Goal: Transaction & Acquisition: Purchase product/service

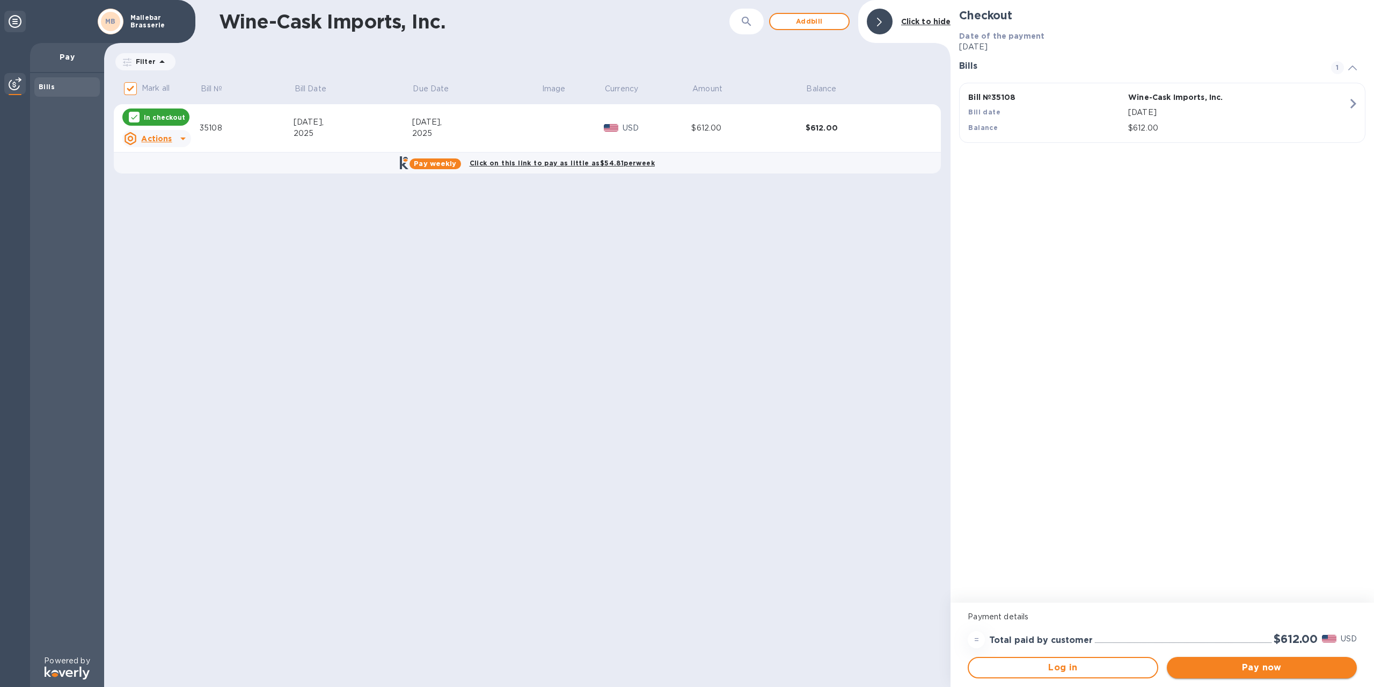
click at [1232, 674] on button "Pay now" at bounding box center [1262, 667] width 190 height 21
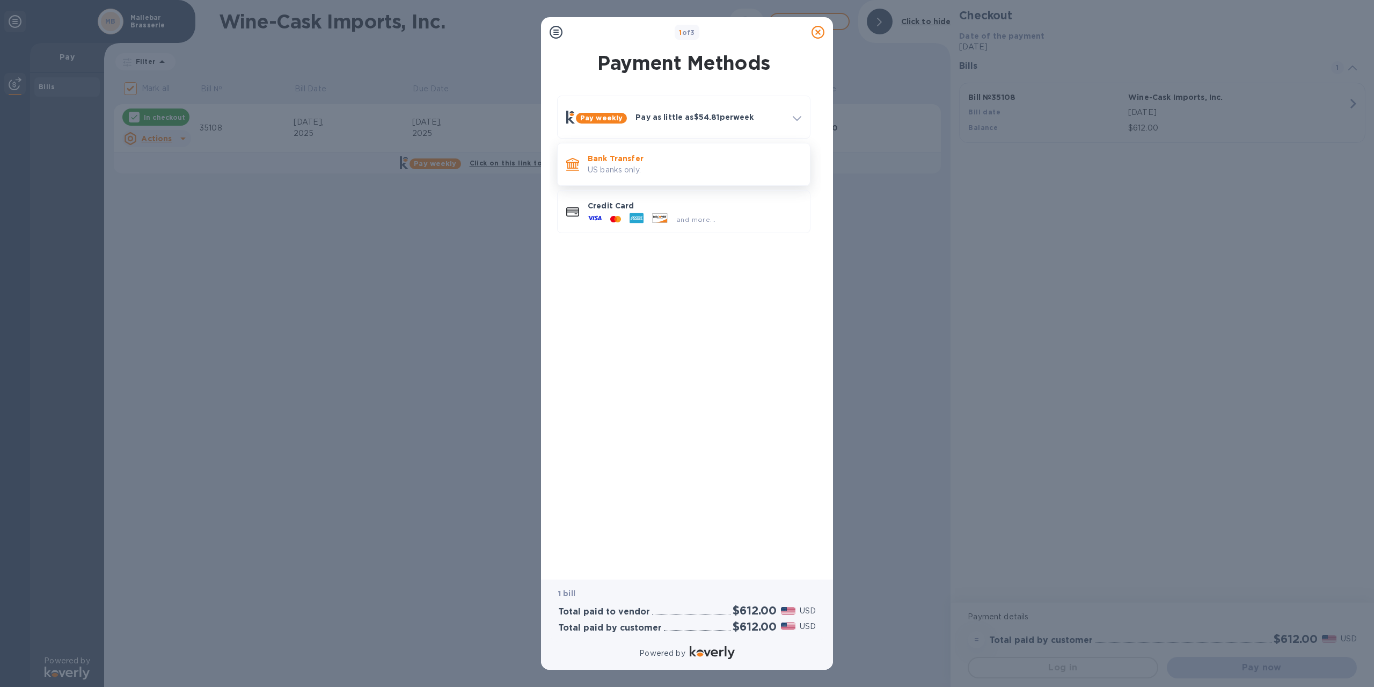
click at [619, 177] on div "Bank Transfer US banks only." at bounding box center [695, 164] width 222 height 31
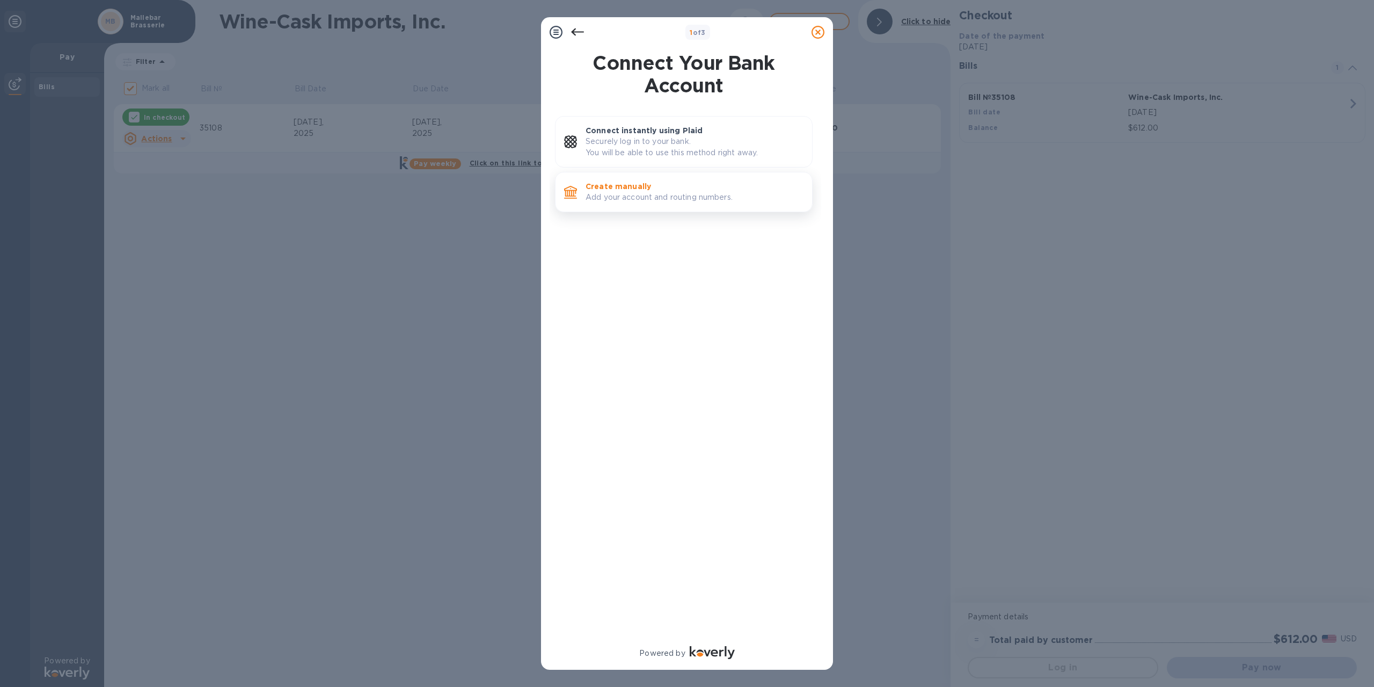
click at [638, 188] on p "Create manually" at bounding box center [695, 186] width 218 height 11
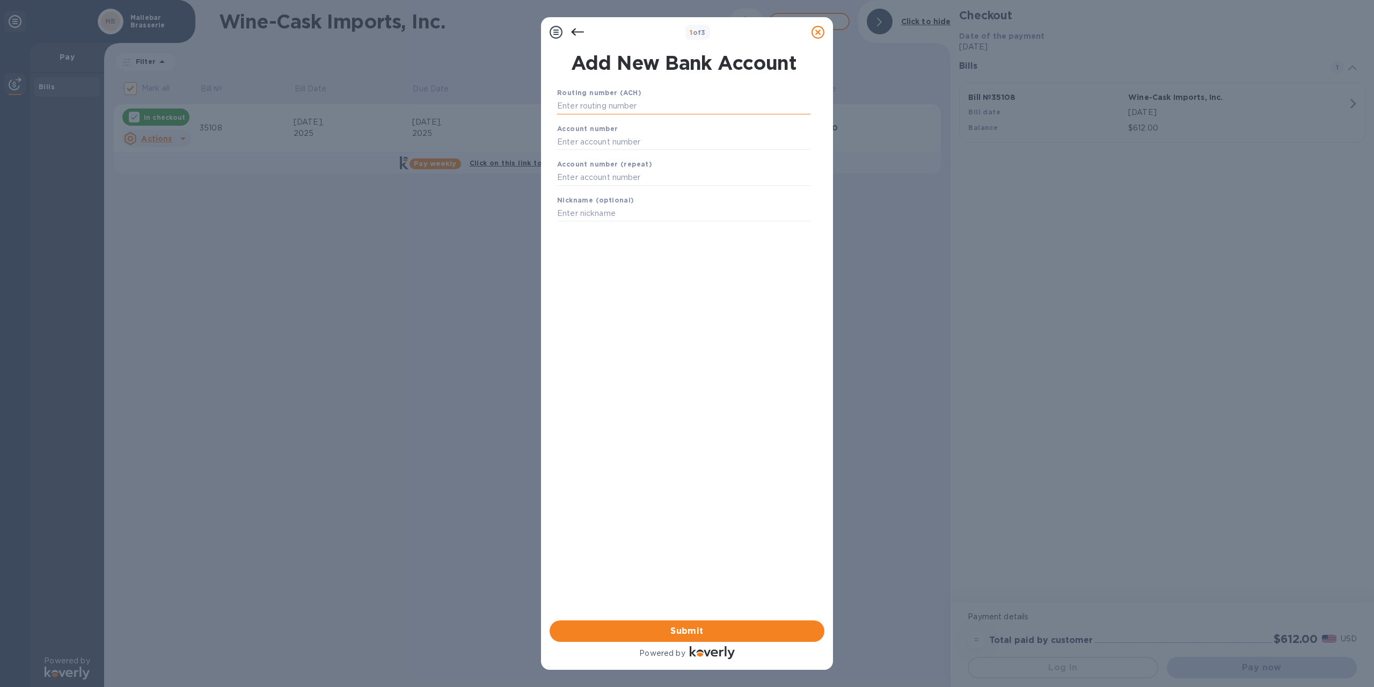
click at [621, 101] on input "text" at bounding box center [683, 106] width 253 height 16
type input "011301798"
click at [619, 159] on input "text" at bounding box center [683, 155] width 253 height 16
type input "0600783013"
click at [623, 191] on input "text" at bounding box center [683, 191] width 253 height 16
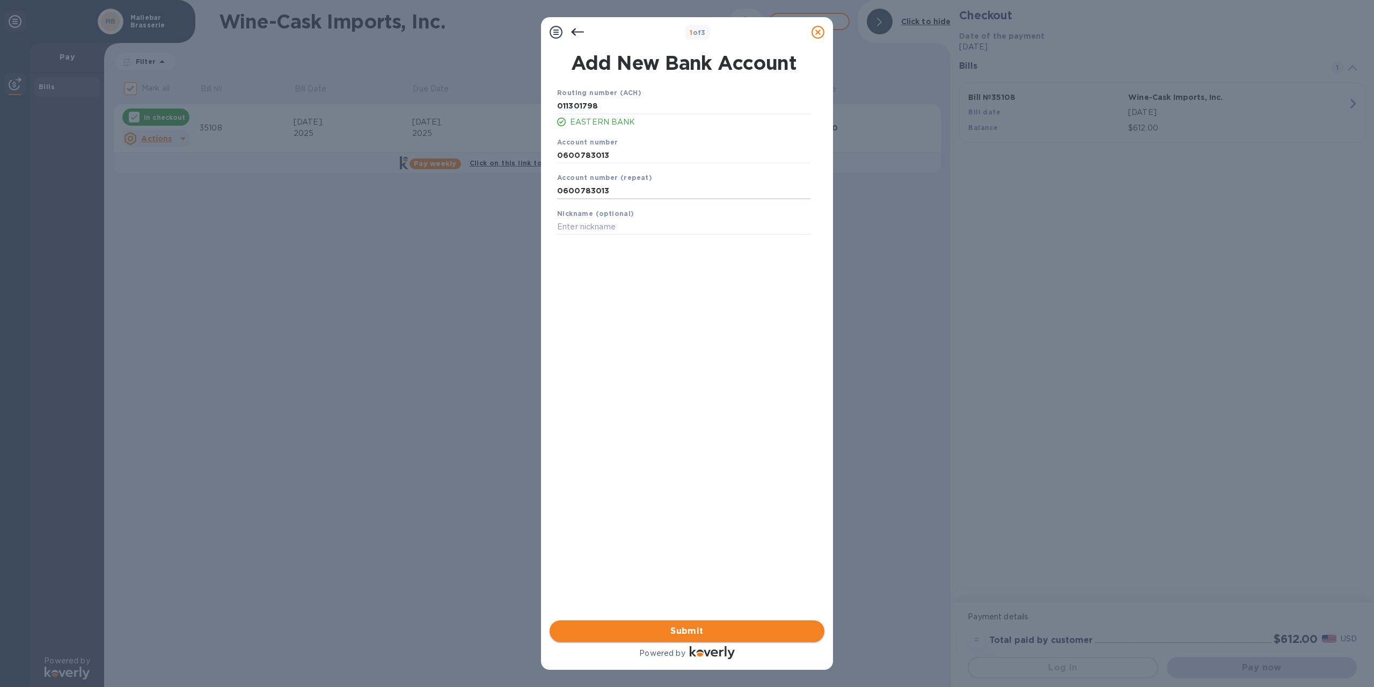
type input "0600783013"
click at [693, 627] on span "Submit" at bounding box center [687, 630] width 258 height 13
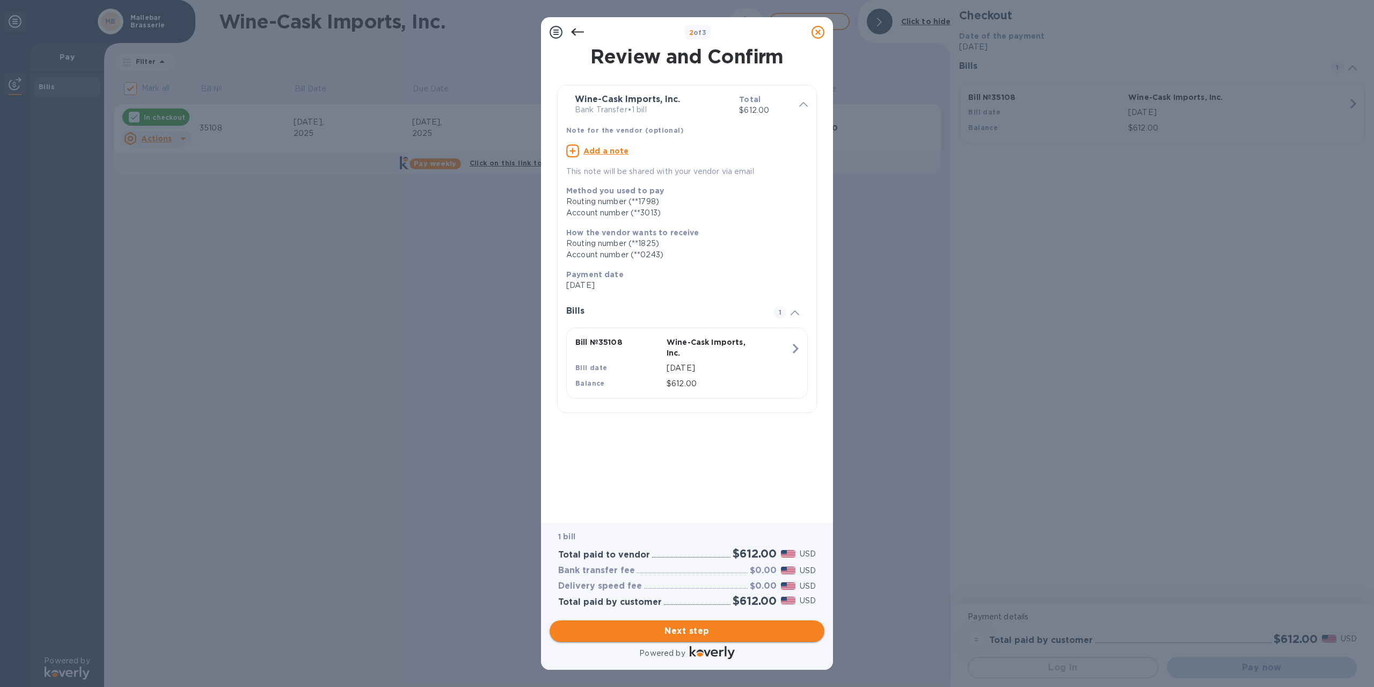
click at [693, 628] on span "Next step" at bounding box center [687, 630] width 258 height 13
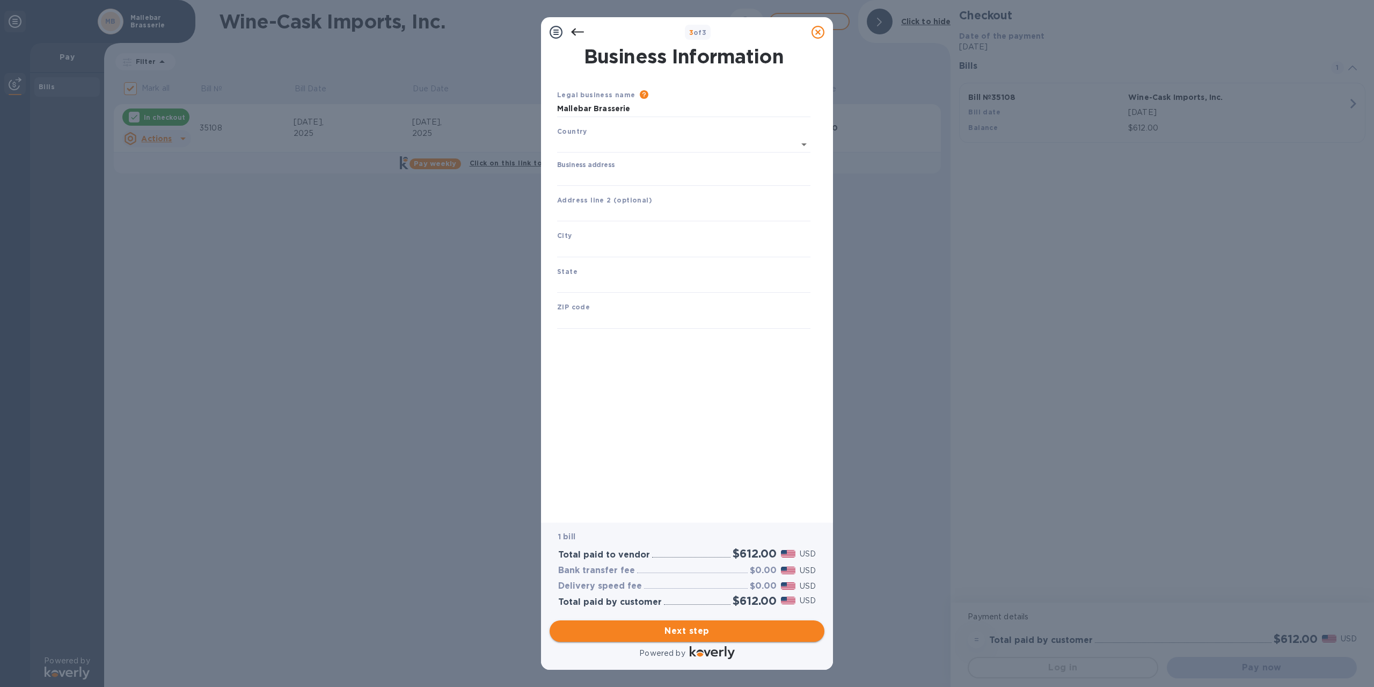
type input "[GEOGRAPHIC_DATA]"
click at [625, 172] on input "Business address" at bounding box center [683, 176] width 253 height 16
type input "[STREET_ADDRESS]"
click at [613, 236] on div "City" at bounding box center [684, 241] width 262 height 36
click at [611, 243] on input "text" at bounding box center [683, 247] width 253 height 16
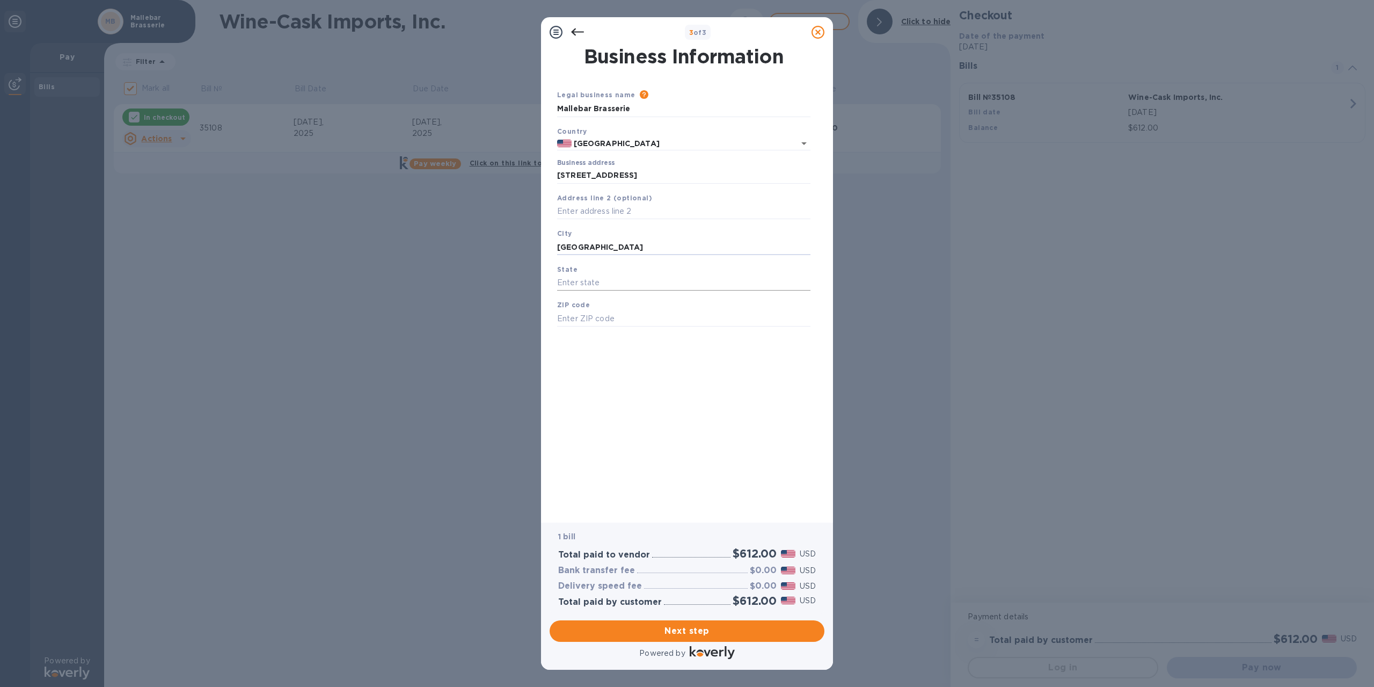
type input "[GEOGRAPHIC_DATA]"
click at [607, 280] on input "text" at bounding box center [683, 283] width 253 height 16
type input "MA"
click at [596, 318] on input "text" at bounding box center [683, 318] width 253 height 16
type input "02360"
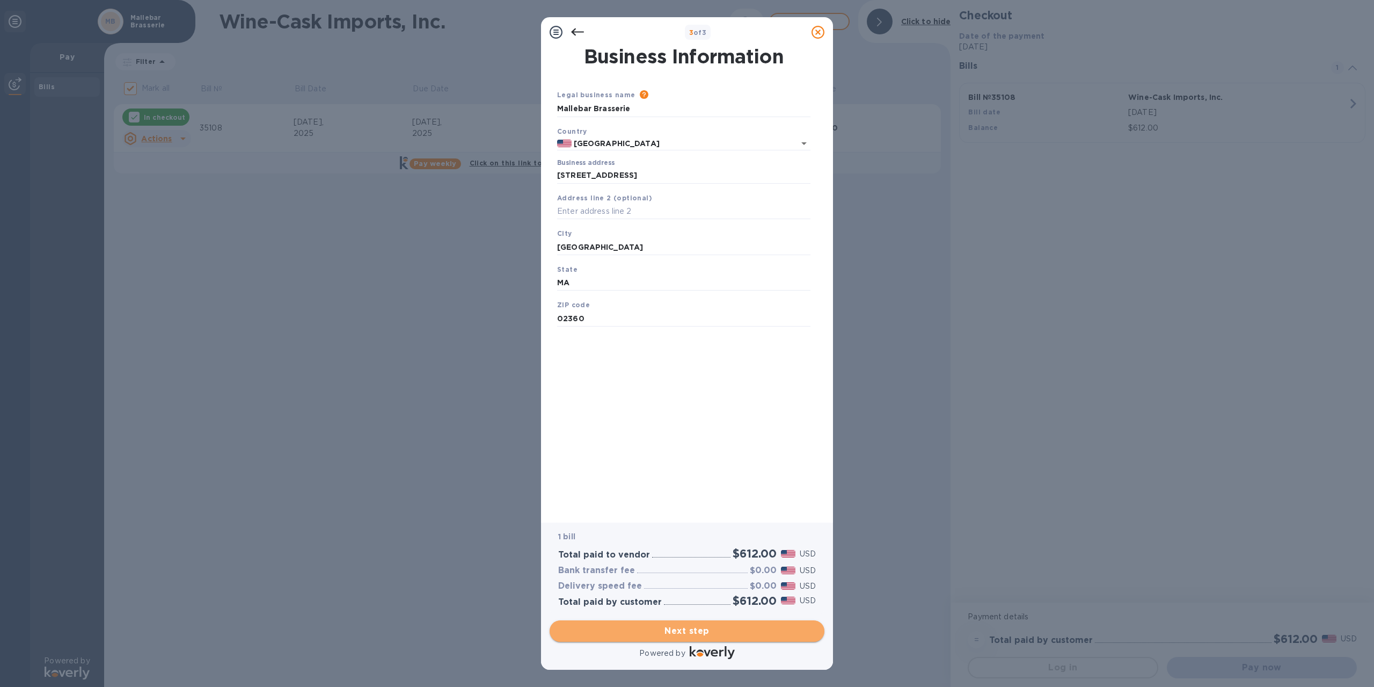
click at [691, 637] on button "Next step" at bounding box center [687, 630] width 275 height 21
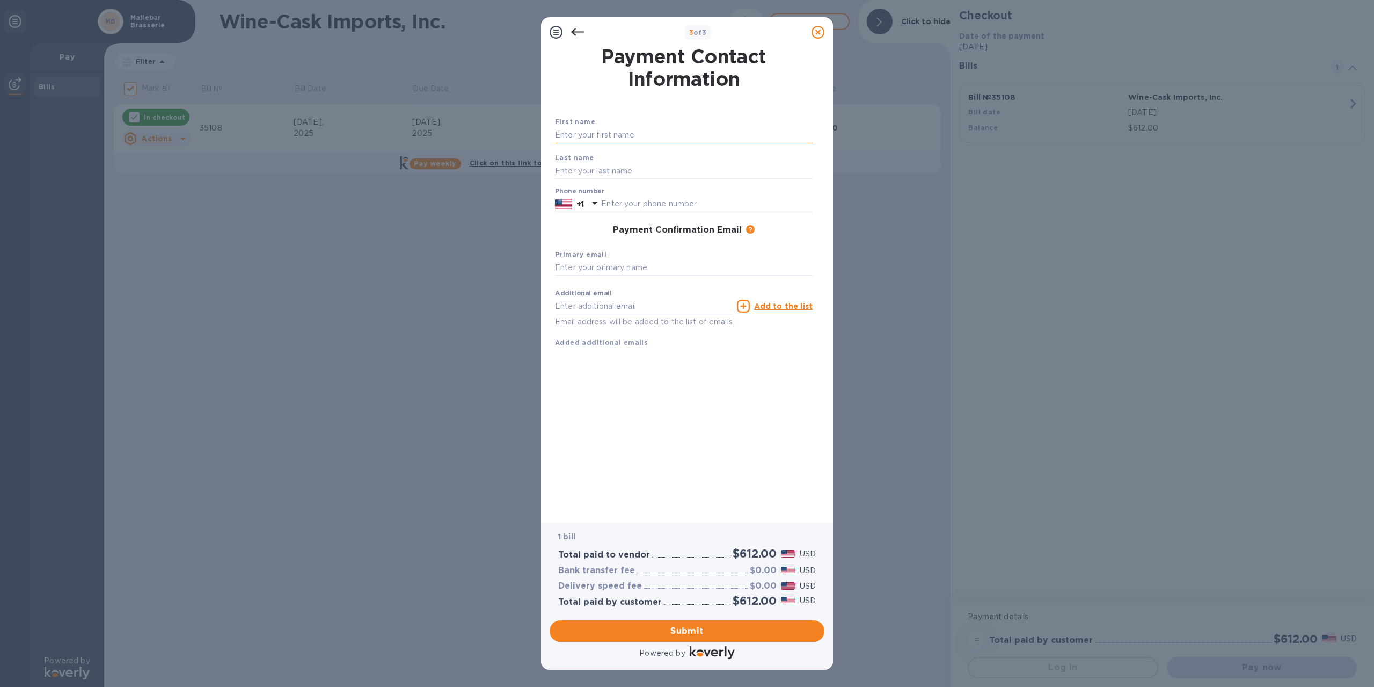
click at [613, 138] on input "text" at bounding box center [684, 135] width 258 height 16
type input "[PERSON_NAME]"
type input "6176451249"
type input "[EMAIL_ADDRESS][DOMAIN_NAME]"
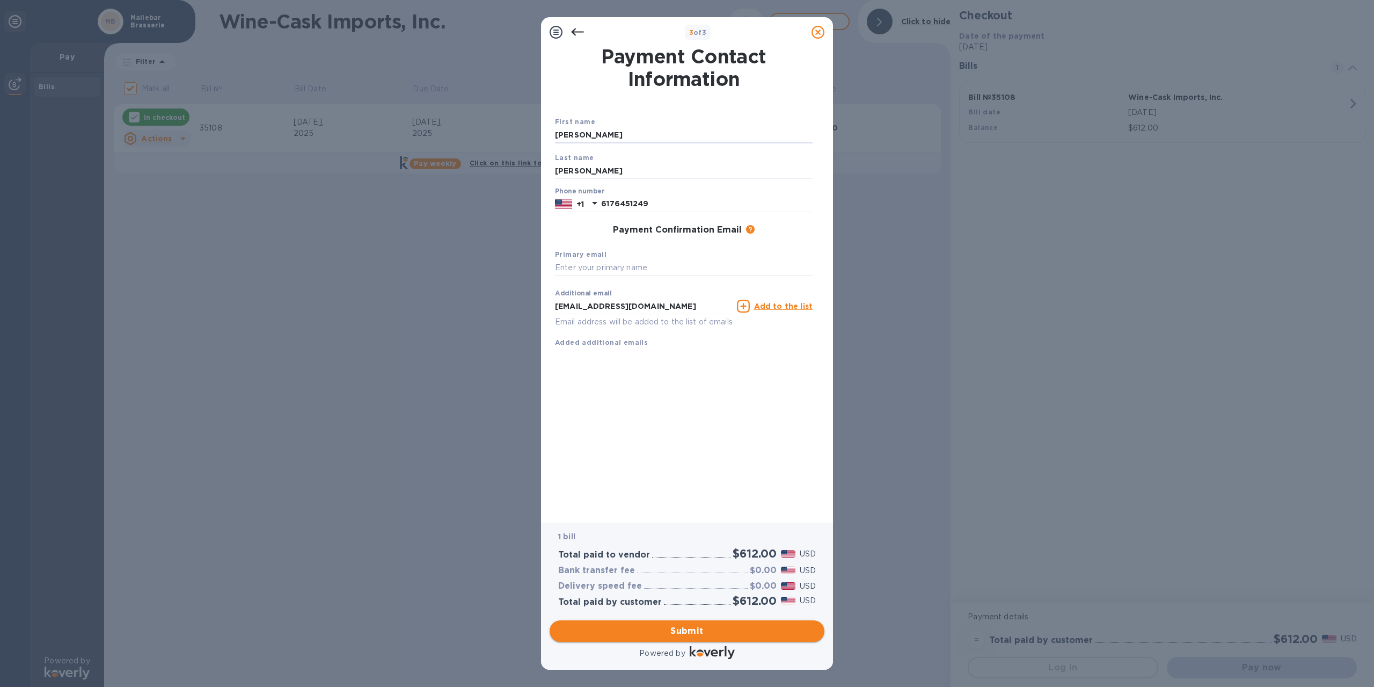
click at [686, 630] on span "Submit" at bounding box center [687, 630] width 258 height 13
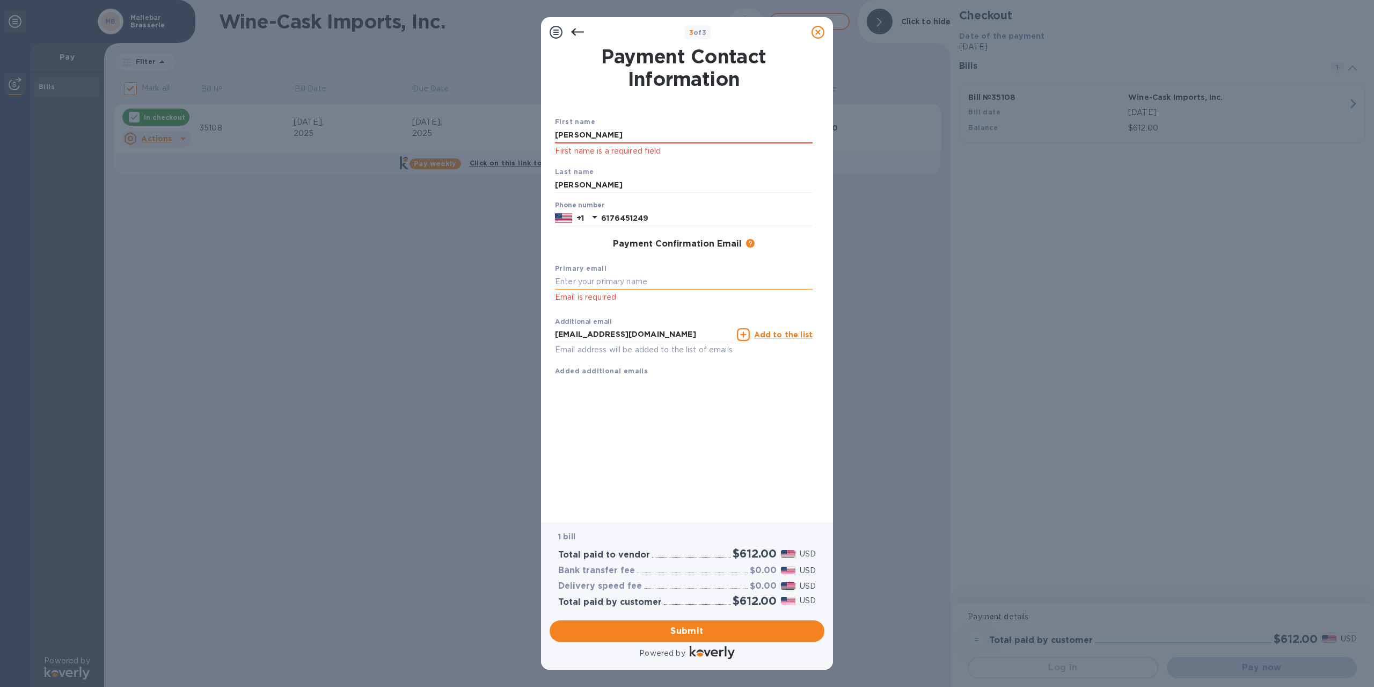
click at [647, 285] on input "text" at bounding box center [684, 282] width 258 height 16
type input "[EMAIL_ADDRESS][DOMAIN_NAME]"
click at [596, 123] on div "First name [PERSON_NAME] First name is a required field" at bounding box center [684, 137] width 266 height 50
click at [611, 128] on input "[PERSON_NAME]" at bounding box center [684, 135] width 258 height 16
click at [615, 135] on input "[PERSON_NAME]" at bounding box center [684, 135] width 258 height 16
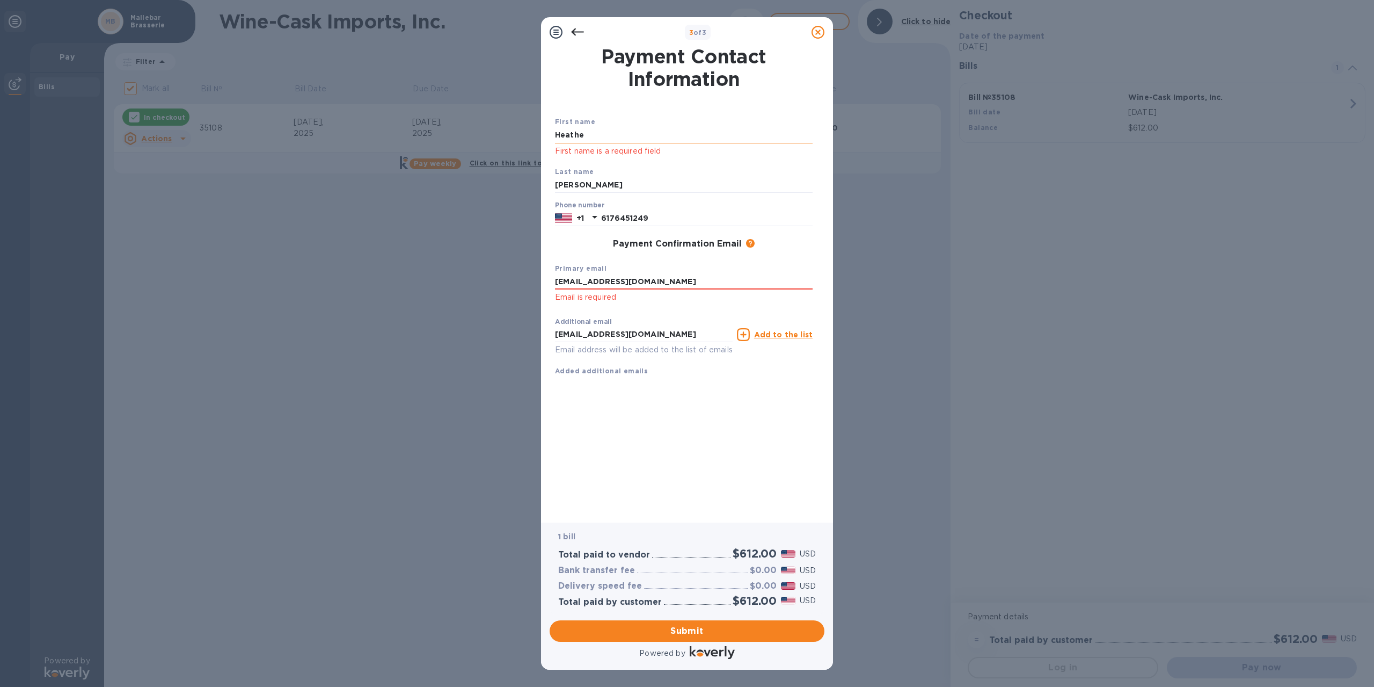
type input "[PERSON_NAME]"
click at [642, 627] on span "Submit" at bounding box center [687, 630] width 258 height 13
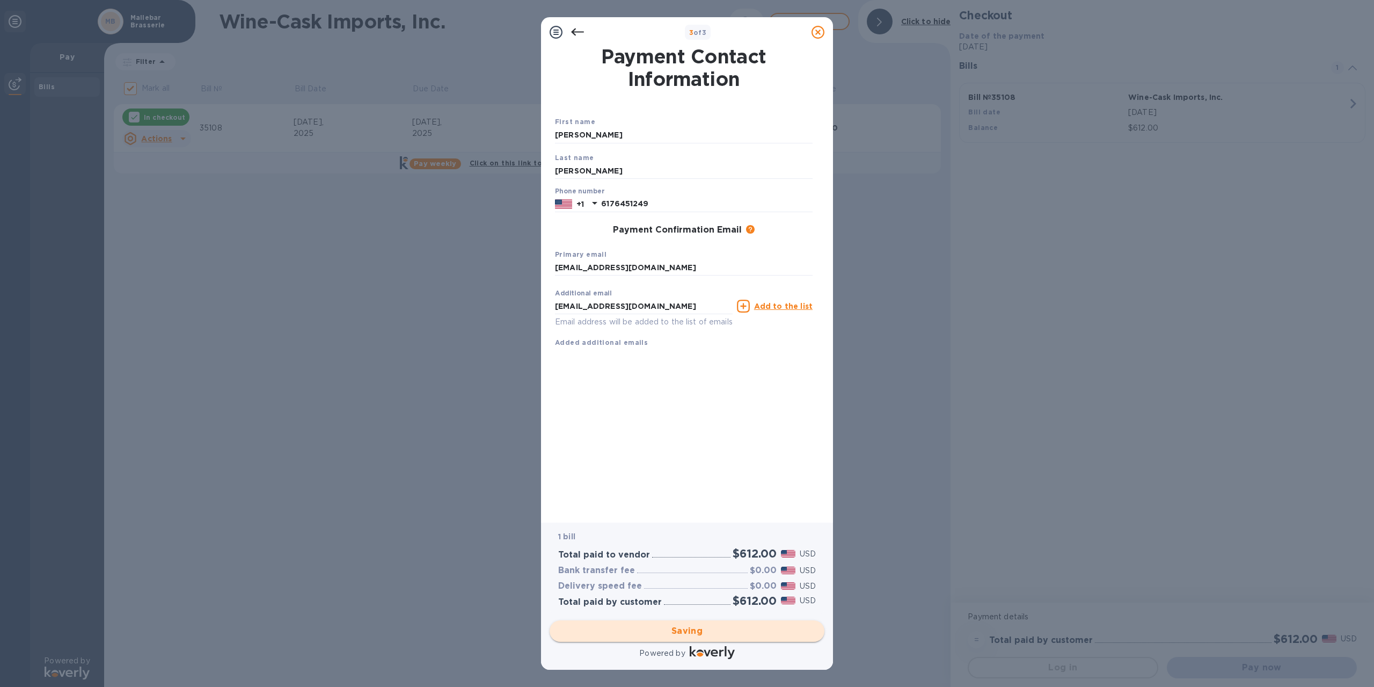
checkbox input "false"
